Goal: Book appointment/travel/reservation

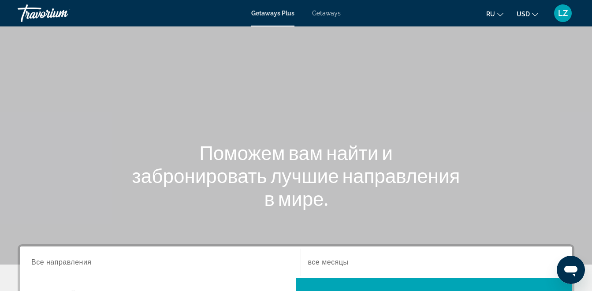
click at [325, 11] on span "Getaways" at bounding box center [326, 13] width 29 height 7
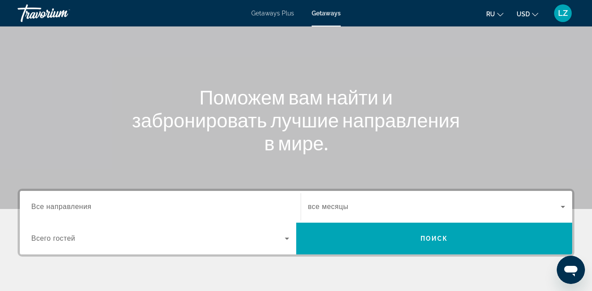
scroll to position [132, 0]
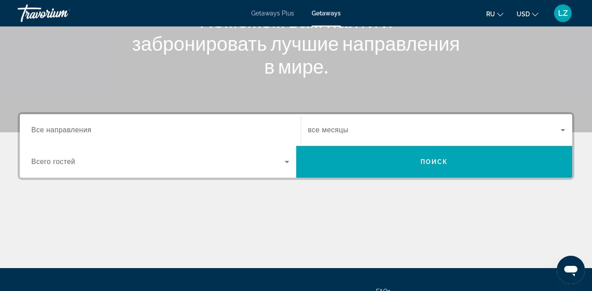
click at [77, 131] on span "Все направления" at bounding box center [61, 129] width 60 height 7
click at [77, 131] on input "Destination Все направления" at bounding box center [160, 130] width 258 height 11
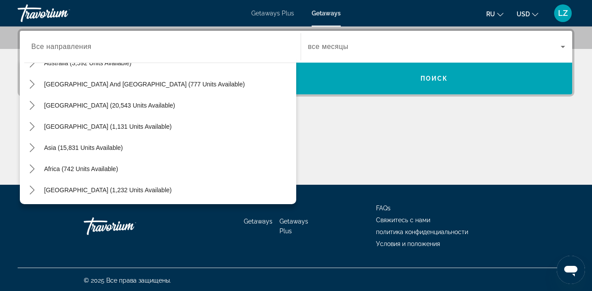
scroll to position [143, 0]
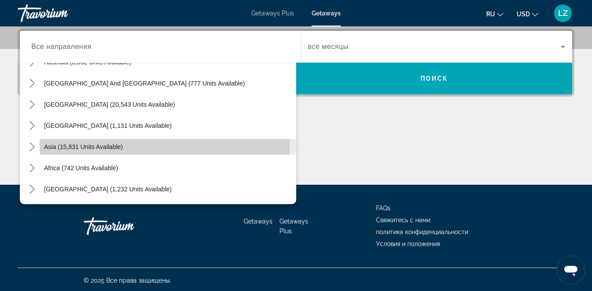
click at [126, 146] on span "Select destination: Asia (15,831 units available)" at bounding box center [168, 146] width 257 height 21
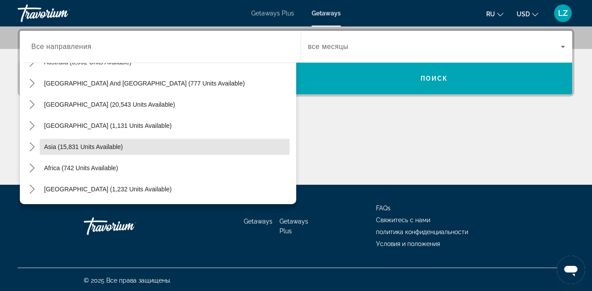
type input "**********"
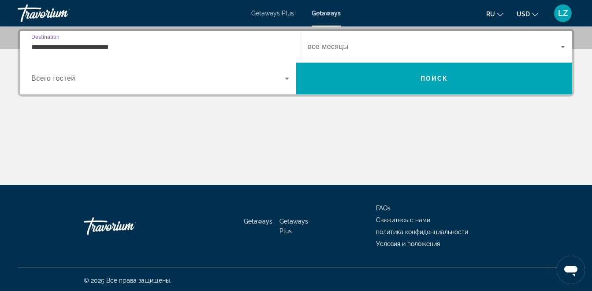
click at [119, 49] on input "**********" at bounding box center [160, 47] width 258 height 11
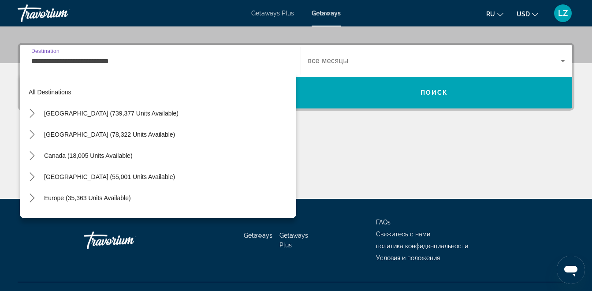
scroll to position [158, 0]
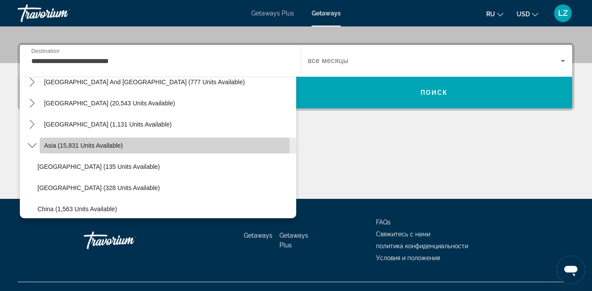
click at [145, 146] on span "Select destination: Asia (15,831 units available)" at bounding box center [168, 145] width 257 height 21
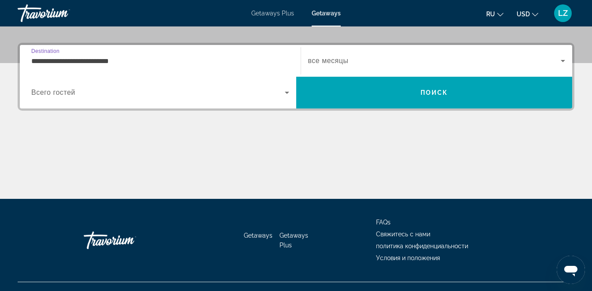
scroll to position [216, 0]
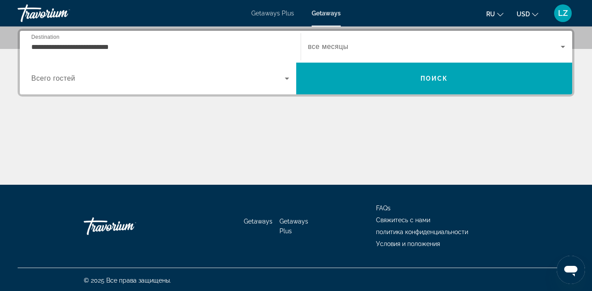
click at [333, 44] on span "все месяцы" at bounding box center [328, 46] width 41 height 7
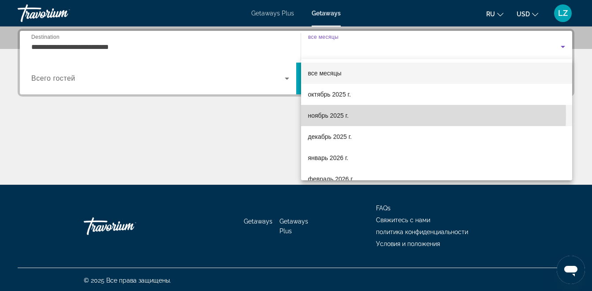
click at [333, 115] on span "ноябрь 2025 г." at bounding box center [328, 115] width 41 height 11
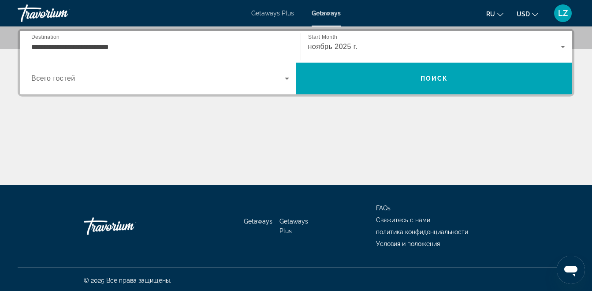
click at [67, 81] on span "Всего гостей" at bounding box center [53, 78] width 44 height 7
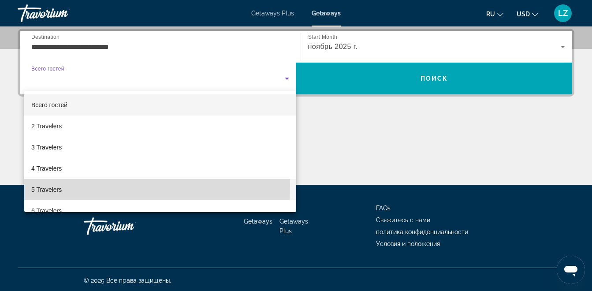
click at [60, 185] on span "5 Travelers" at bounding box center [46, 189] width 30 height 11
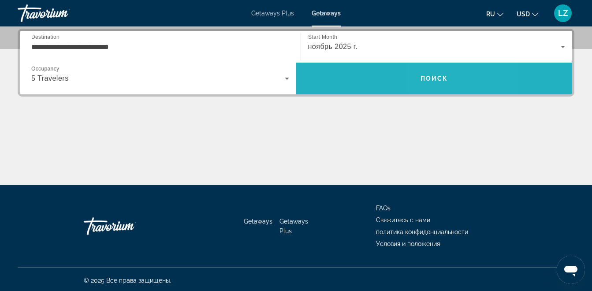
click at [452, 81] on span "Search" at bounding box center [434, 78] width 277 height 21
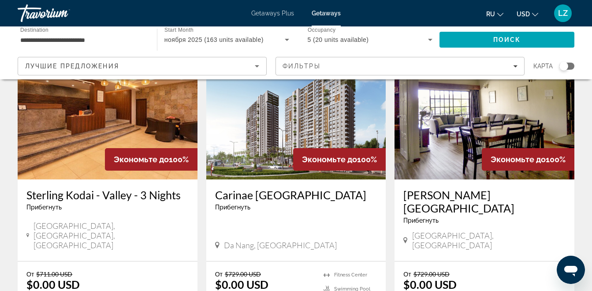
scroll to position [1058, 0]
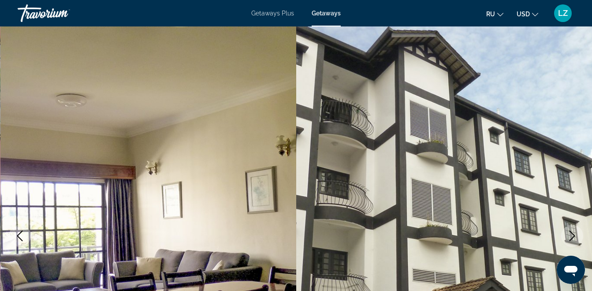
scroll to position [132, 0]
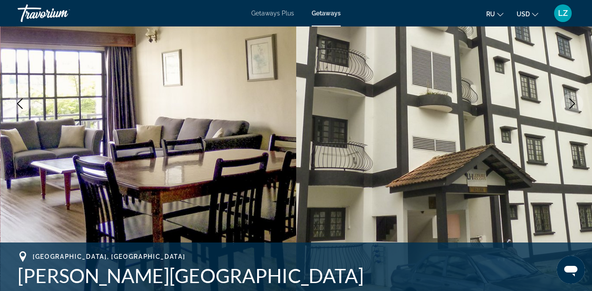
click at [575, 101] on icon "Next image" at bounding box center [572, 103] width 11 height 11
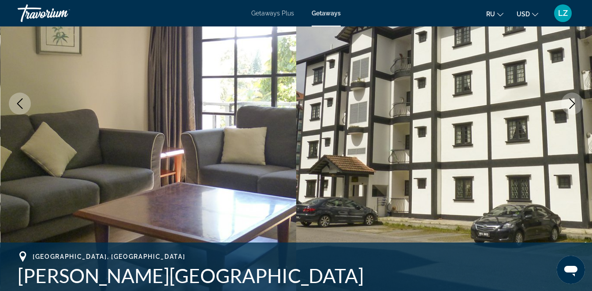
click at [566, 103] on button "Next image" at bounding box center [572, 104] width 22 height 22
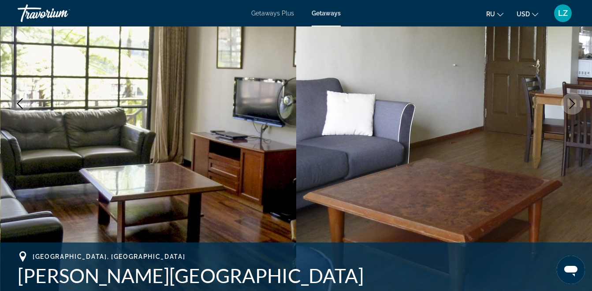
click at [566, 103] on button "Next image" at bounding box center [572, 104] width 22 height 22
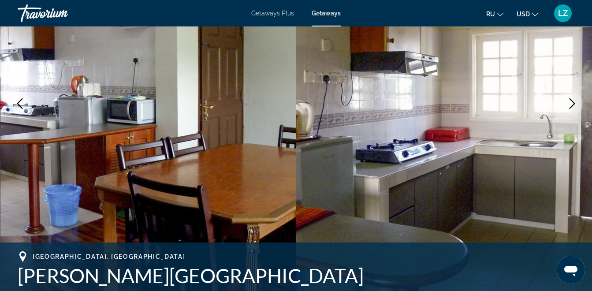
click at [566, 103] on button "Next image" at bounding box center [572, 104] width 22 height 22
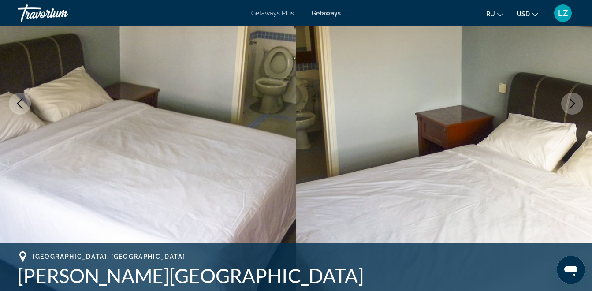
click at [566, 103] on button "Next image" at bounding box center [572, 104] width 22 height 22
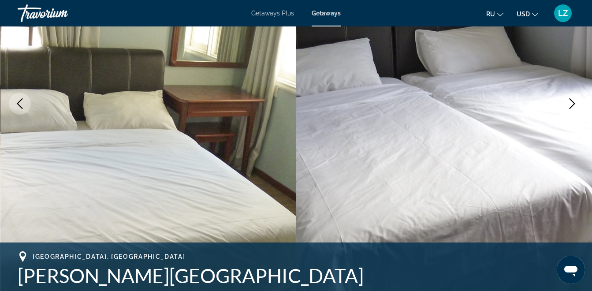
click at [566, 103] on button "Next image" at bounding box center [572, 104] width 22 height 22
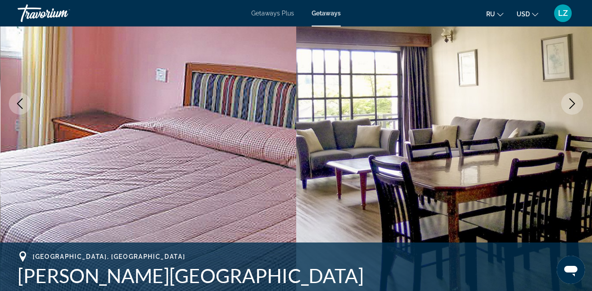
click at [566, 103] on button "Next image" at bounding box center [572, 104] width 22 height 22
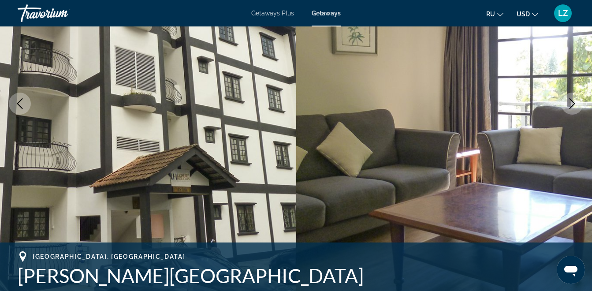
click at [566, 103] on button "Next image" at bounding box center [572, 104] width 22 height 22
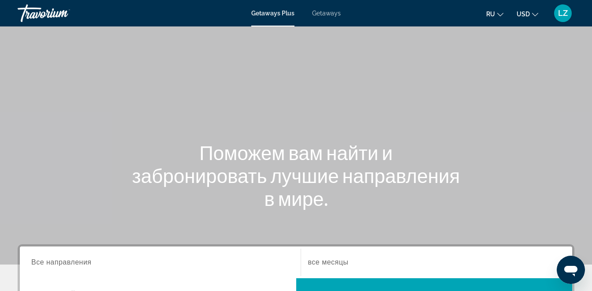
click at [334, 16] on span "Getaways" at bounding box center [326, 13] width 29 height 7
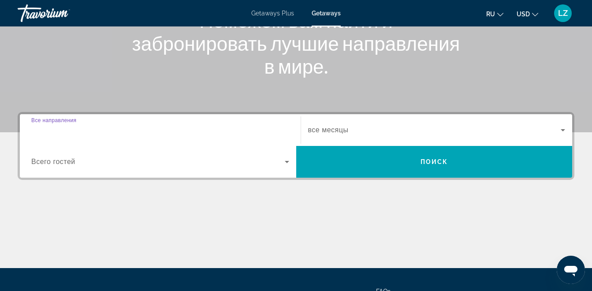
click at [124, 127] on input "Destination Все направления" at bounding box center [160, 130] width 258 height 11
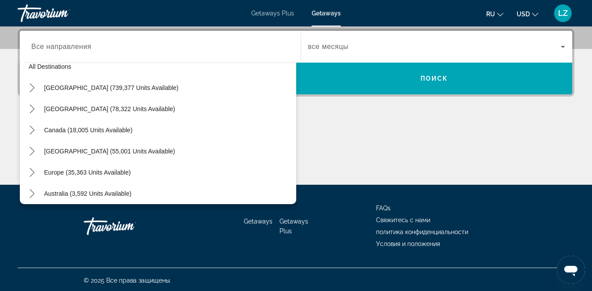
scroll to position [0, 0]
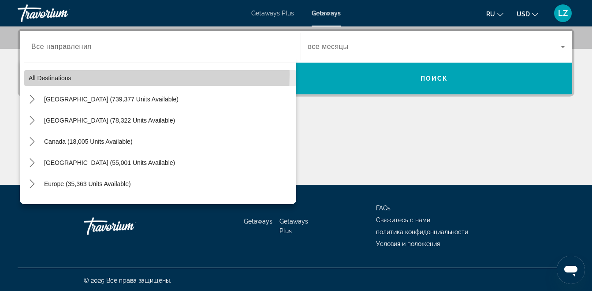
click at [64, 75] on span "All destinations" at bounding box center [50, 78] width 43 height 7
type input "**********"
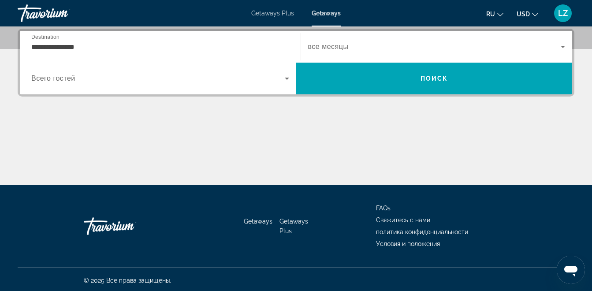
click at [327, 49] on span "все месяцы" at bounding box center [328, 46] width 41 height 7
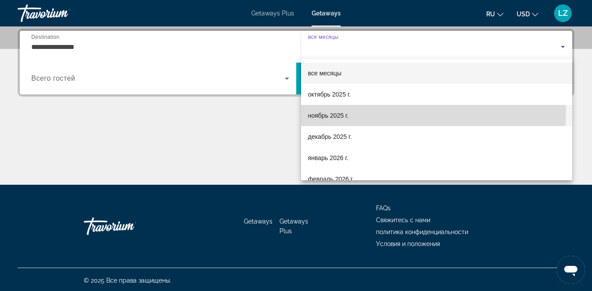
click at [333, 111] on span "ноябрь 2025 г." at bounding box center [328, 115] width 41 height 11
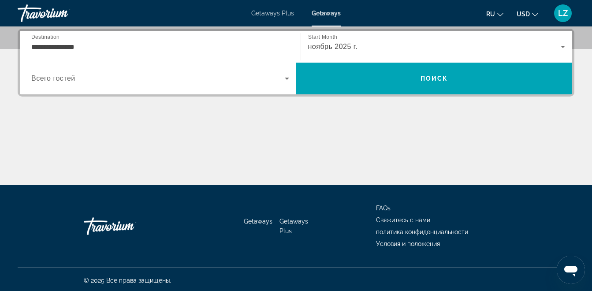
click at [66, 78] on span "Всего гостей" at bounding box center [53, 78] width 44 height 7
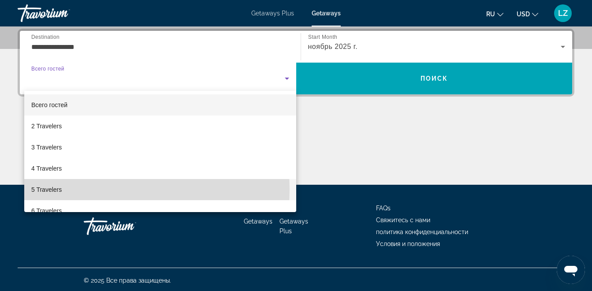
click at [64, 190] on mat-option "5 Travelers" at bounding box center [160, 189] width 272 height 21
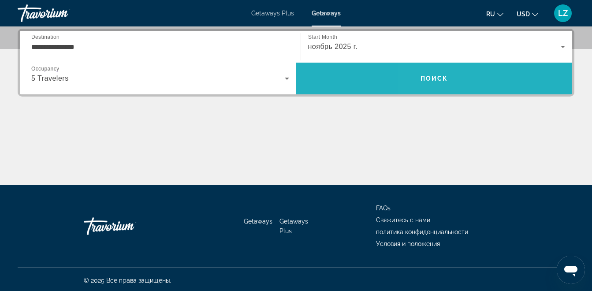
click at [430, 74] on span "Search" at bounding box center [434, 78] width 277 height 21
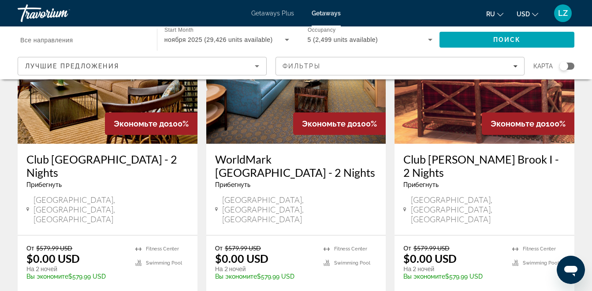
scroll to position [1191, 0]
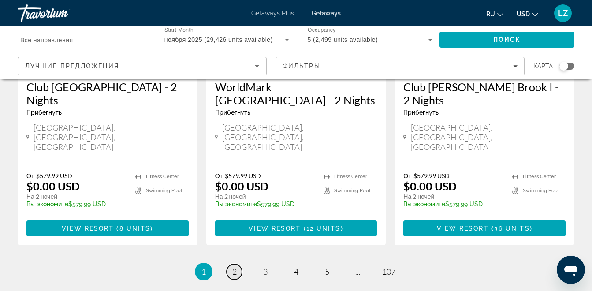
click at [230, 264] on link "page 2" at bounding box center [234, 271] width 15 height 15
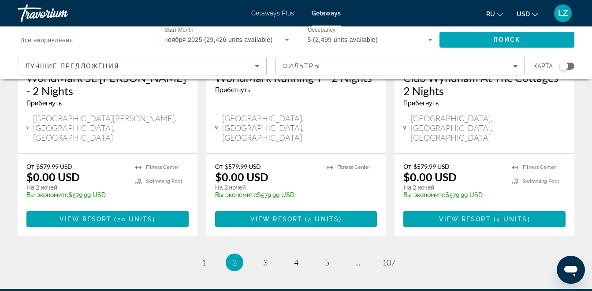
scroll to position [1191, 0]
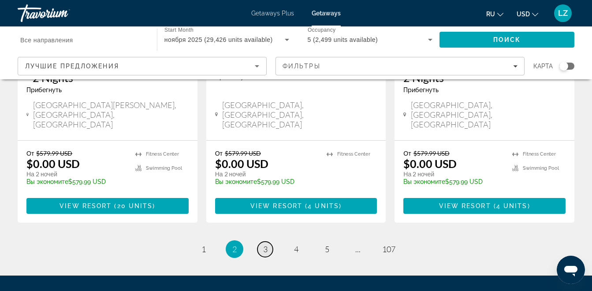
click at [262, 242] on link "page 3" at bounding box center [265, 249] width 15 height 15
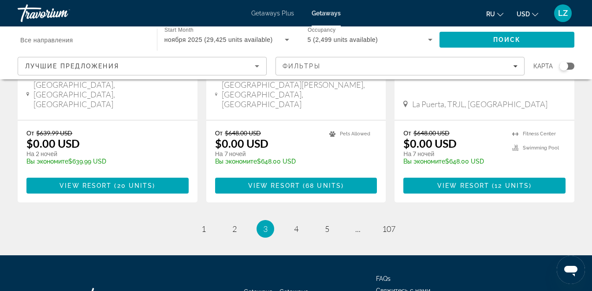
scroll to position [1215, 0]
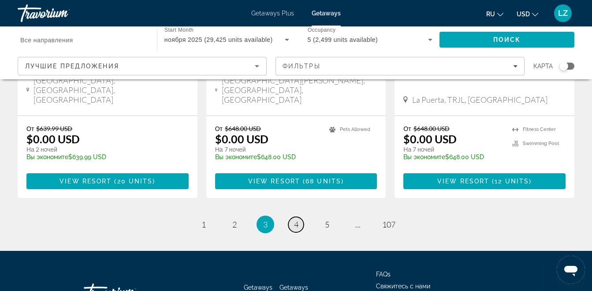
click at [293, 217] on link "page 4" at bounding box center [295, 224] width 15 height 15
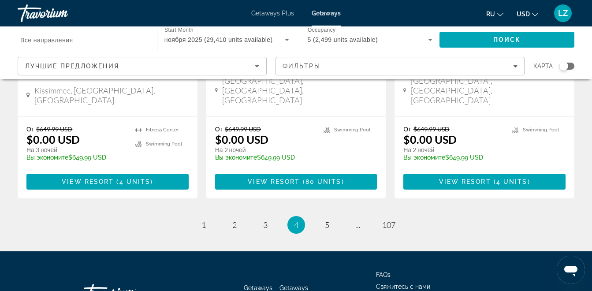
scroll to position [1215, 0]
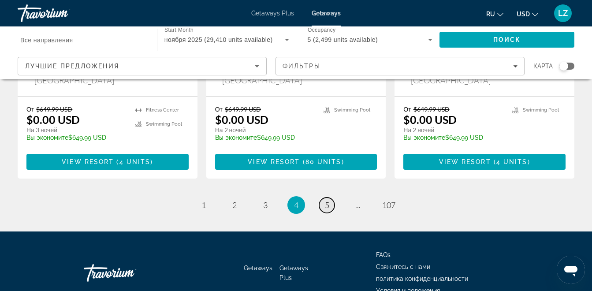
click at [326, 200] on span "5" at bounding box center [327, 205] width 4 height 10
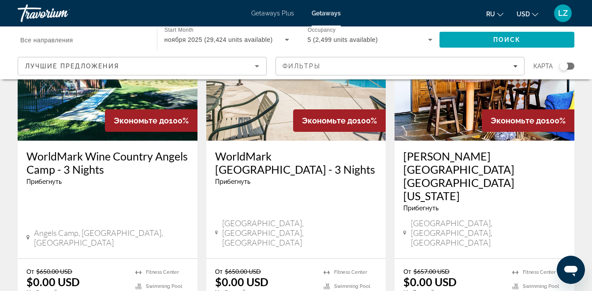
scroll to position [1147, 0]
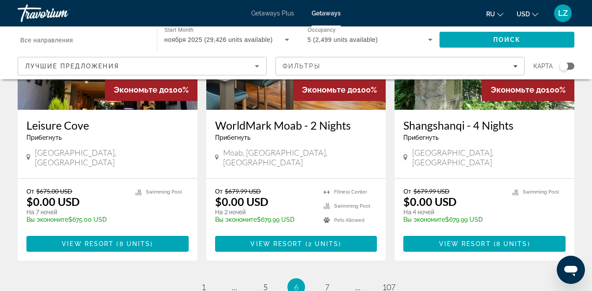
scroll to position [1191, 0]
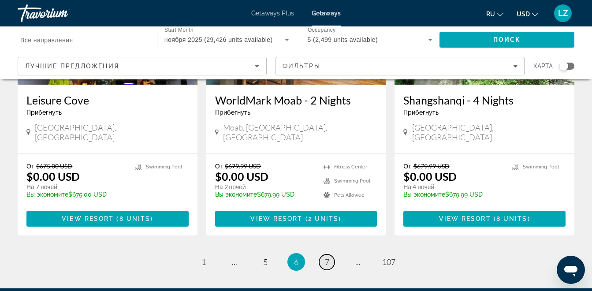
click at [324, 254] on link "page 7" at bounding box center [326, 261] width 15 height 15
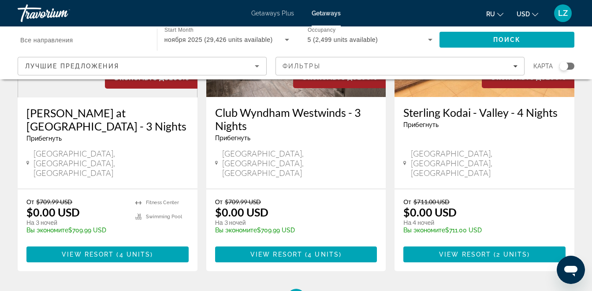
scroll to position [1215, 0]
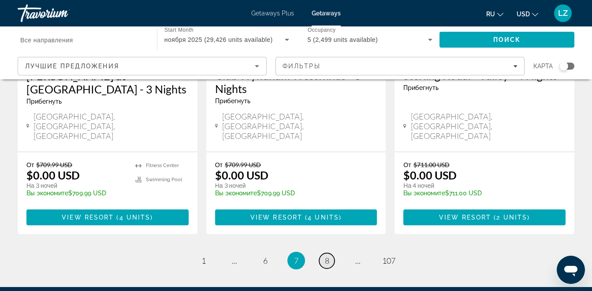
click at [323, 253] on link "page 8" at bounding box center [326, 260] width 15 height 15
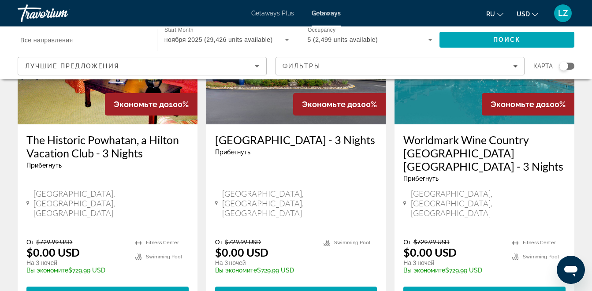
scroll to position [1147, 0]
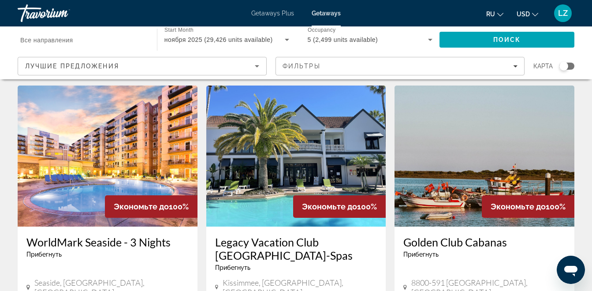
scroll to position [1147, 0]
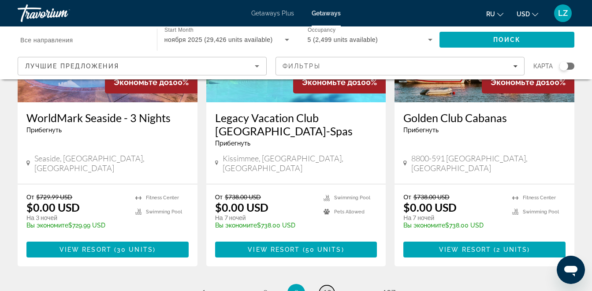
click at [329, 288] on span "10" at bounding box center [327, 293] width 9 height 10
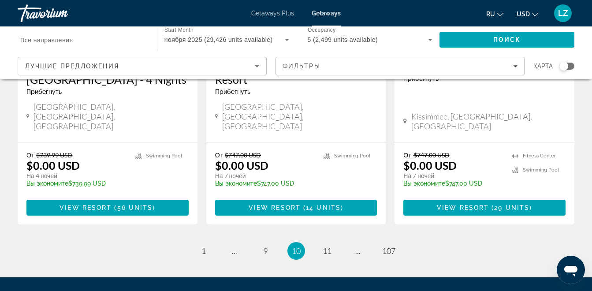
scroll to position [1215, 0]
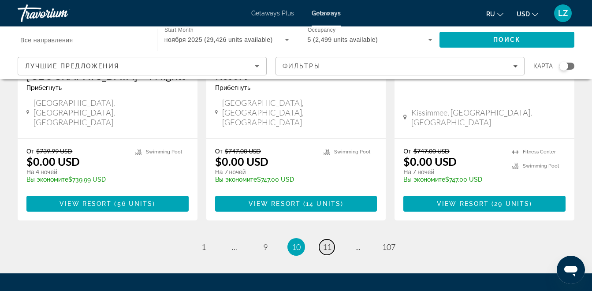
click at [328, 242] on span "11" at bounding box center [327, 247] width 9 height 10
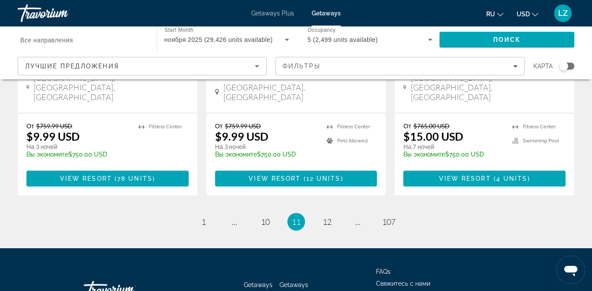
scroll to position [1215, 0]
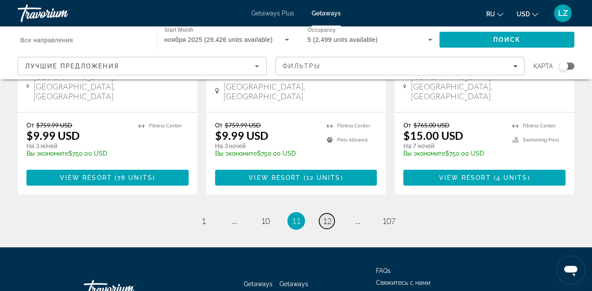
click at [326, 216] on span "12" at bounding box center [327, 221] width 9 height 10
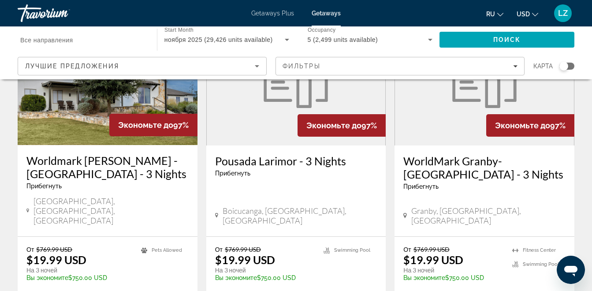
scroll to position [1215, 0]
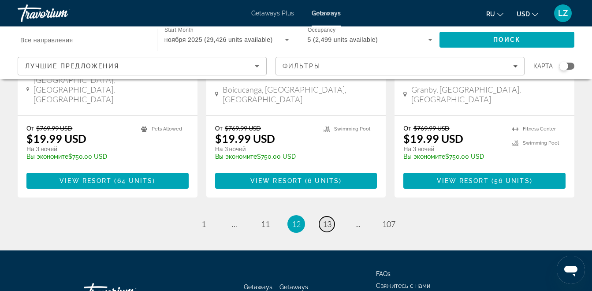
click at [327, 219] on span "13" at bounding box center [327, 224] width 9 height 10
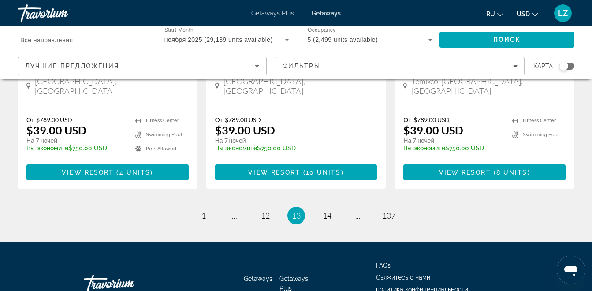
scroll to position [1188, 0]
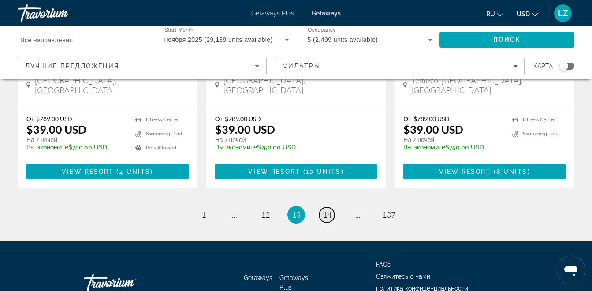
click at [325, 210] on span "14" at bounding box center [327, 215] width 9 height 10
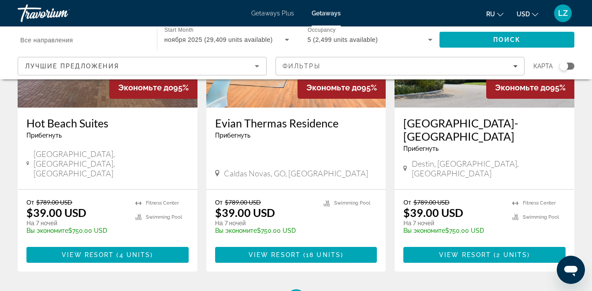
scroll to position [1147, 0]
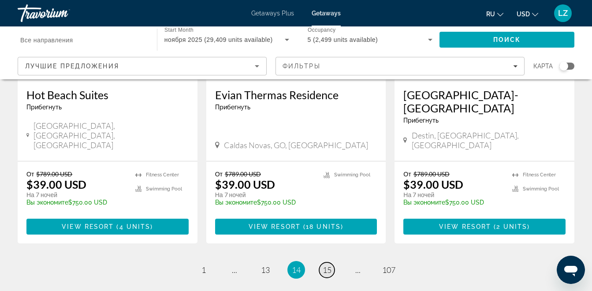
click at [330, 265] on span "15" at bounding box center [327, 270] width 9 height 10
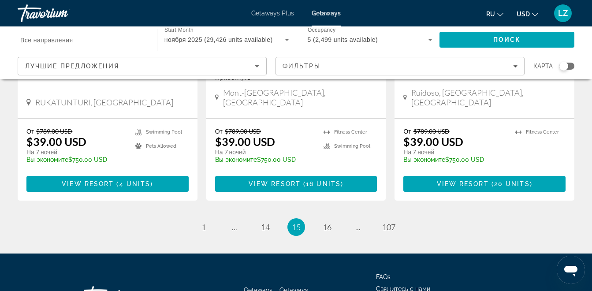
scroll to position [1175, 0]
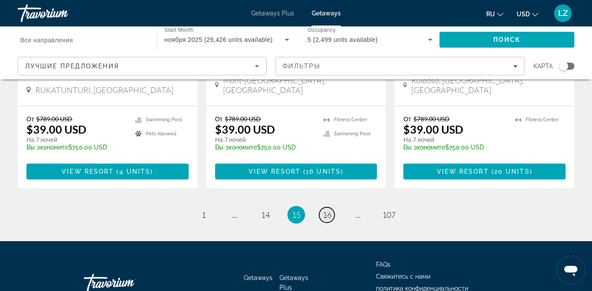
click at [326, 210] on span "16" at bounding box center [327, 215] width 9 height 10
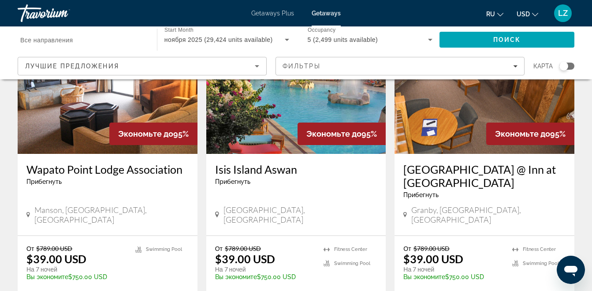
scroll to position [1102, 0]
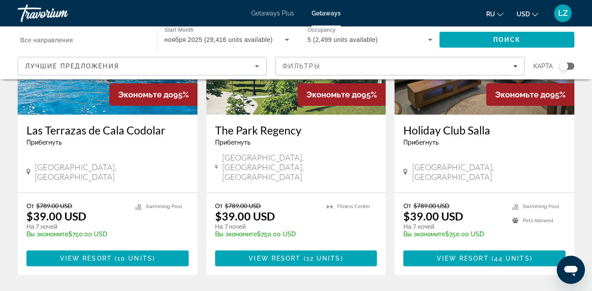
scroll to position [1102, 0]
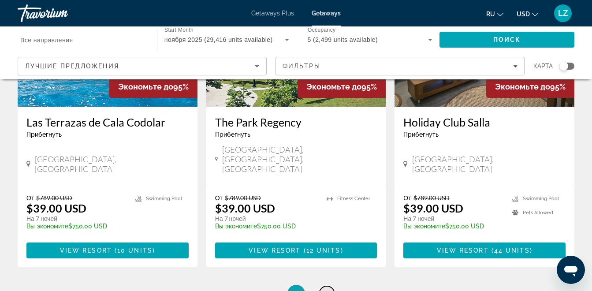
click at [324, 289] on span "18" at bounding box center [327, 294] width 9 height 10
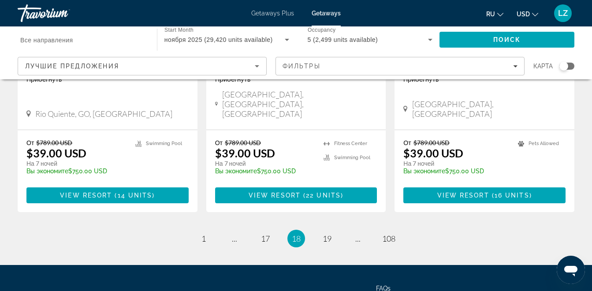
scroll to position [1162, 0]
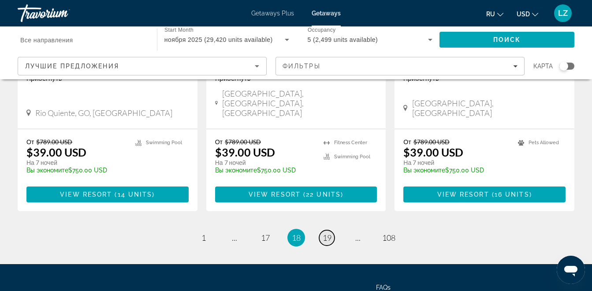
click at [331, 233] on span "19" at bounding box center [327, 238] width 9 height 10
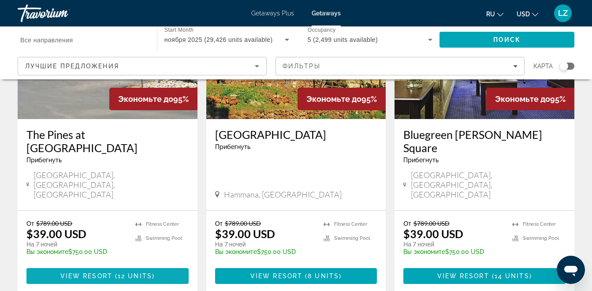
scroll to position [1191, 0]
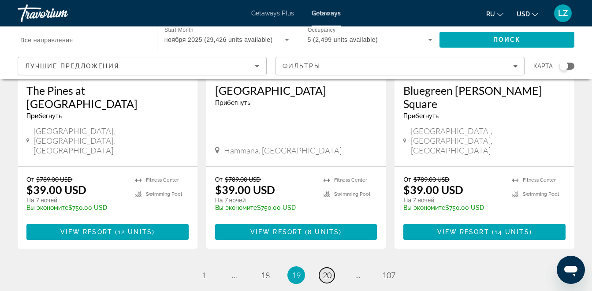
click at [324, 270] on span "20" at bounding box center [327, 275] width 9 height 10
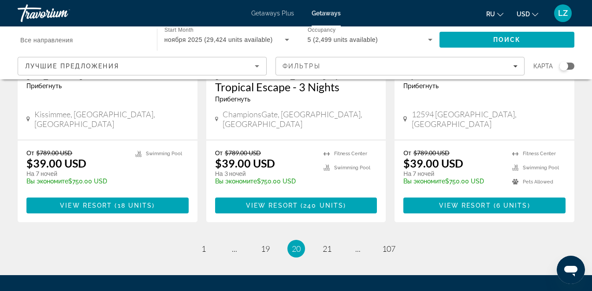
scroll to position [1215, 0]
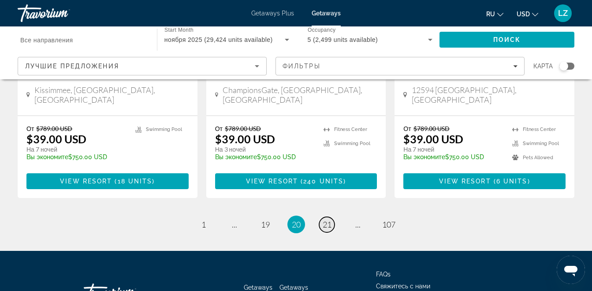
click at [328, 220] on span "21" at bounding box center [327, 225] width 9 height 10
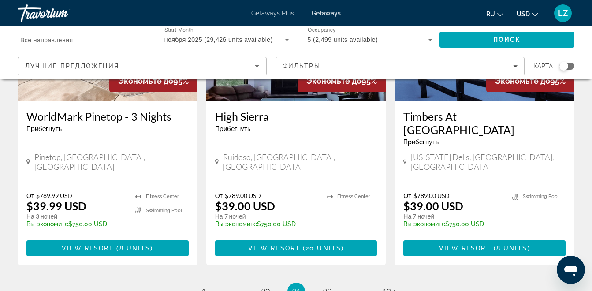
scroll to position [1147, 0]
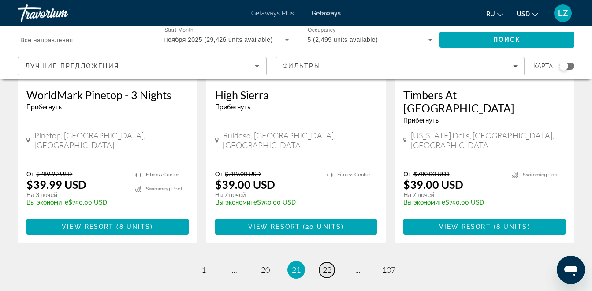
click at [328, 265] on span "22" at bounding box center [327, 270] width 9 height 10
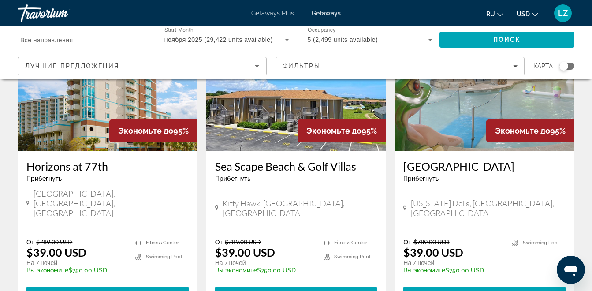
scroll to position [1102, 0]
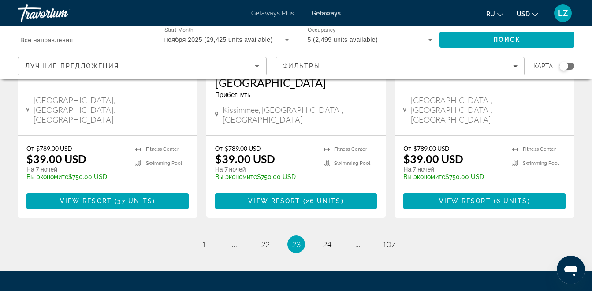
scroll to position [1188, 0]
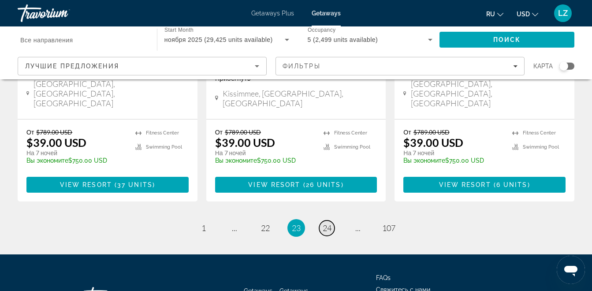
click at [329, 223] on span "24" at bounding box center [327, 228] width 9 height 10
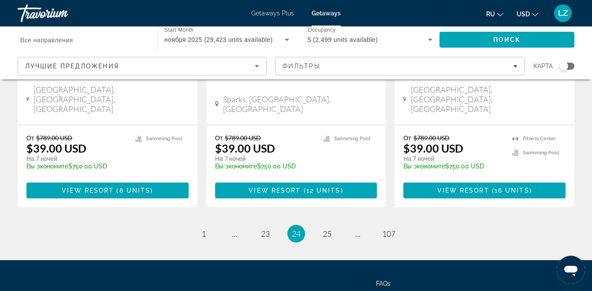
scroll to position [1176, 0]
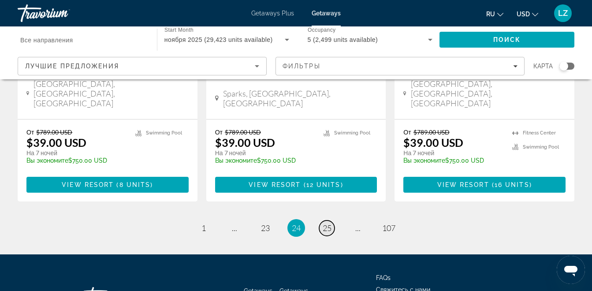
click at [327, 223] on span "25" at bounding box center [327, 228] width 9 height 10
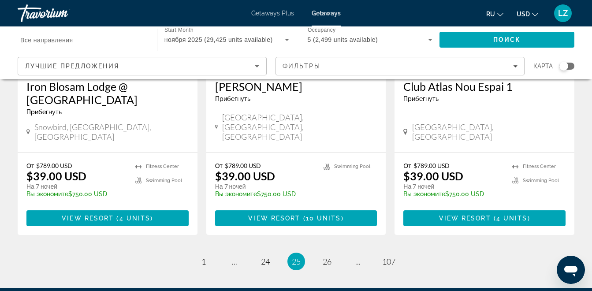
scroll to position [1175, 0]
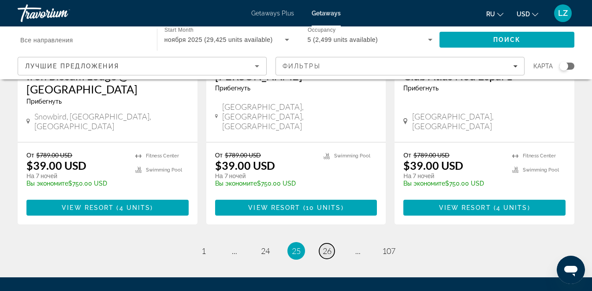
click at [329, 246] on span "26" at bounding box center [327, 251] width 9 height 10
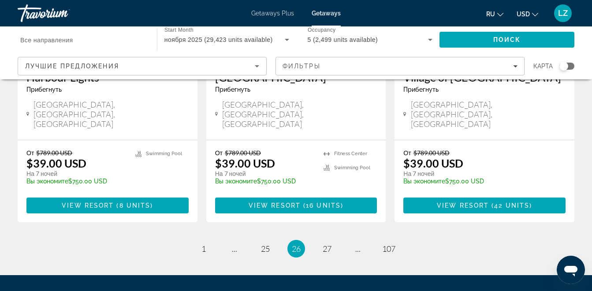
scroll to position [1175, 0]
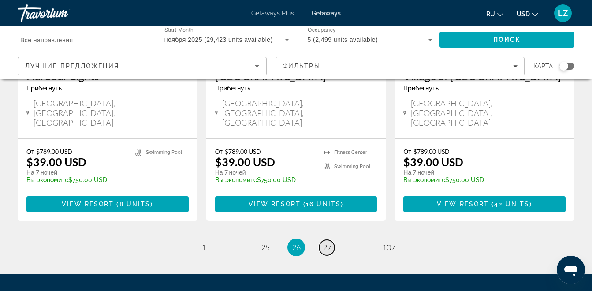
click at [328, 243] on span "27" at bounding box center [327, 248] width 9 height 10
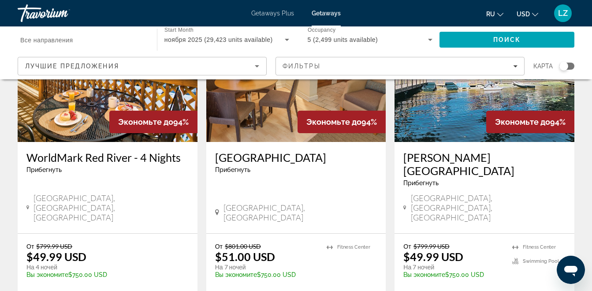
scroll to position [1102, 0]
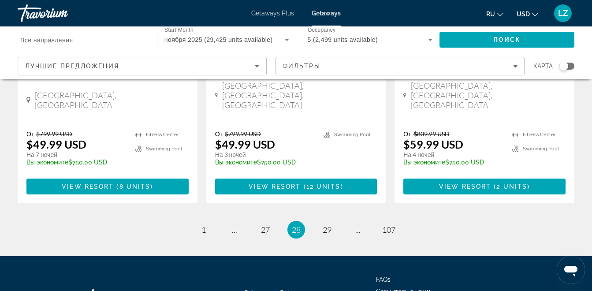
scroll to position [1215, 0]
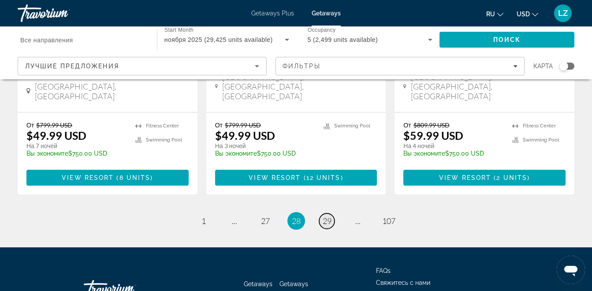
click at [329, 216] on span "29" at bounding box center [327, 221] width 9 height 10
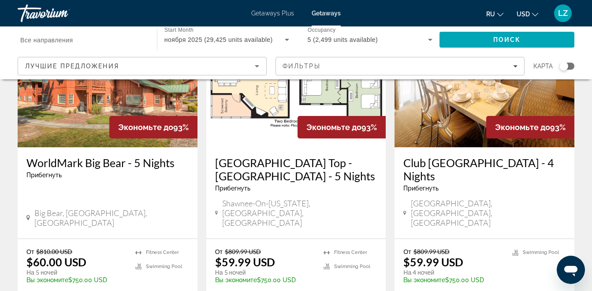
scroll to position [1147, 0]
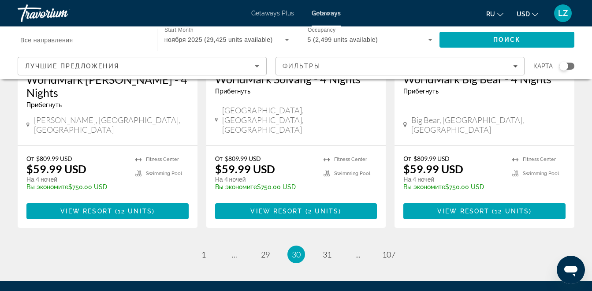
scroll to position [1191, 0]
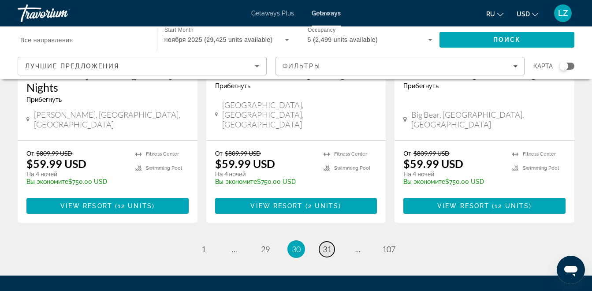
click at [329, 244] on span "31" at bounding box center [327, 249] width 9 height 10
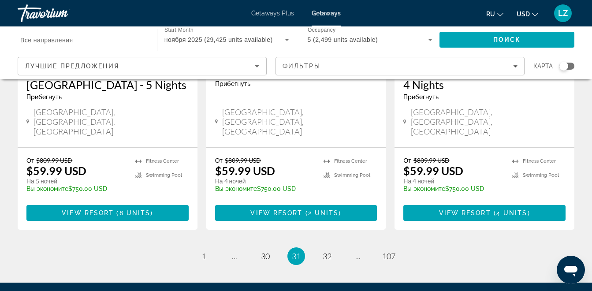
scroll to position [1215, 0]
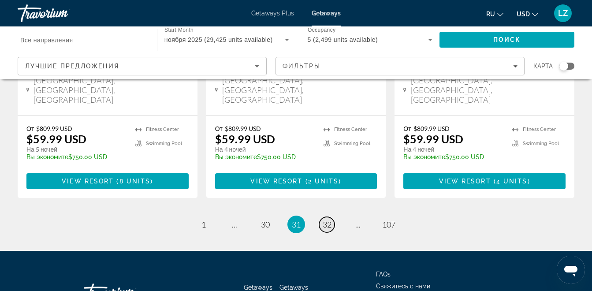
click at [326, 217] on link "page 32" at bounding box center [326, 224] width 15 height 15
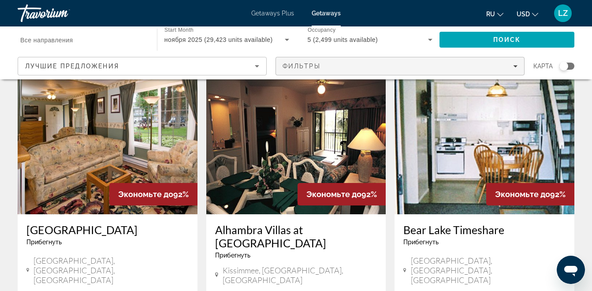
scroll to position [706, 0]
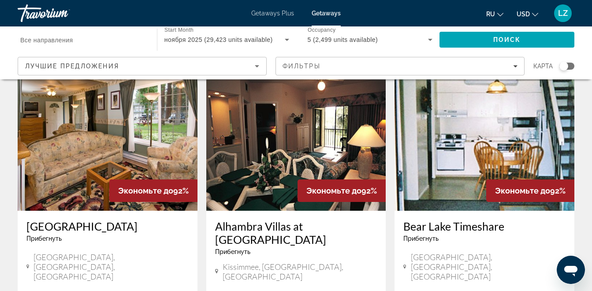
click at [59, 37] on span "Все направления" at bounding box center [46, 40] width 52 height 7
click at [59, 37] on input "Destination Все направления" at bounding box center [82, 40] width 125 height 11
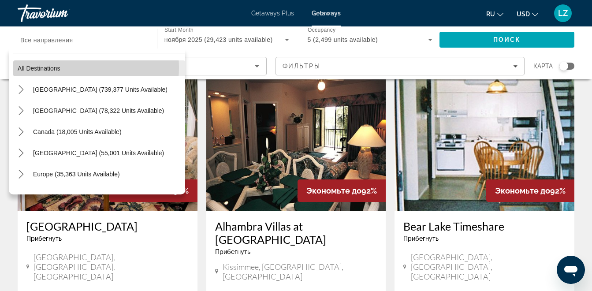
click at [75, 67] on span "Select destination: All destinations" at bounding box center [99, 68] width 172 height 21
type input "**********"
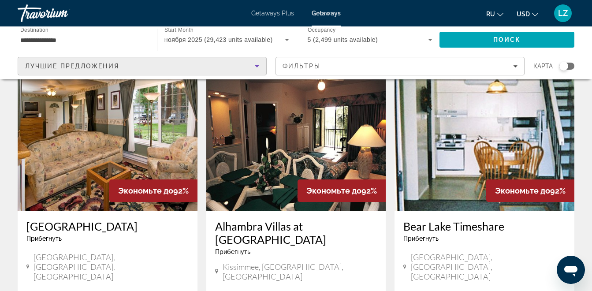
click at [75, 67] on span "Лучшие предложения" at bounding box center [72, 66] width 94 height 7
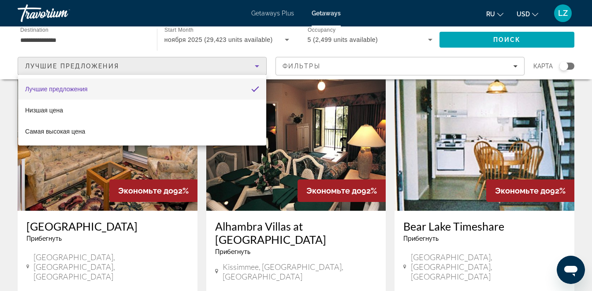
click at [75, 67] on div at bounding box center [296, 145] width 592 height 291
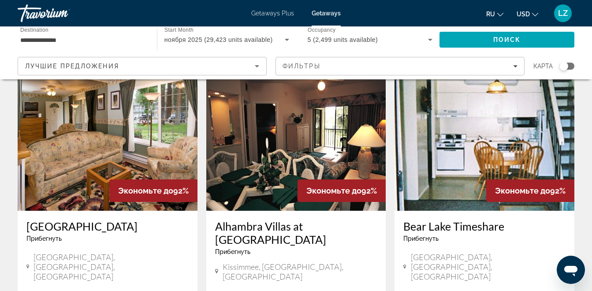
click at [233, 84] on img "Main content" at bounding box center [296, 140] width 180 height 141
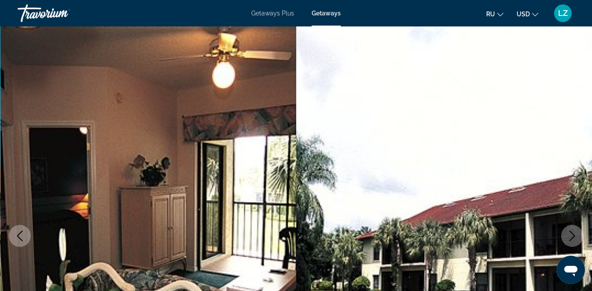
click at [253, 68] on img "Main content" at bounding box center [148, 235] width 296 height 419
